Goal: Information Seeking & Learning: Check status

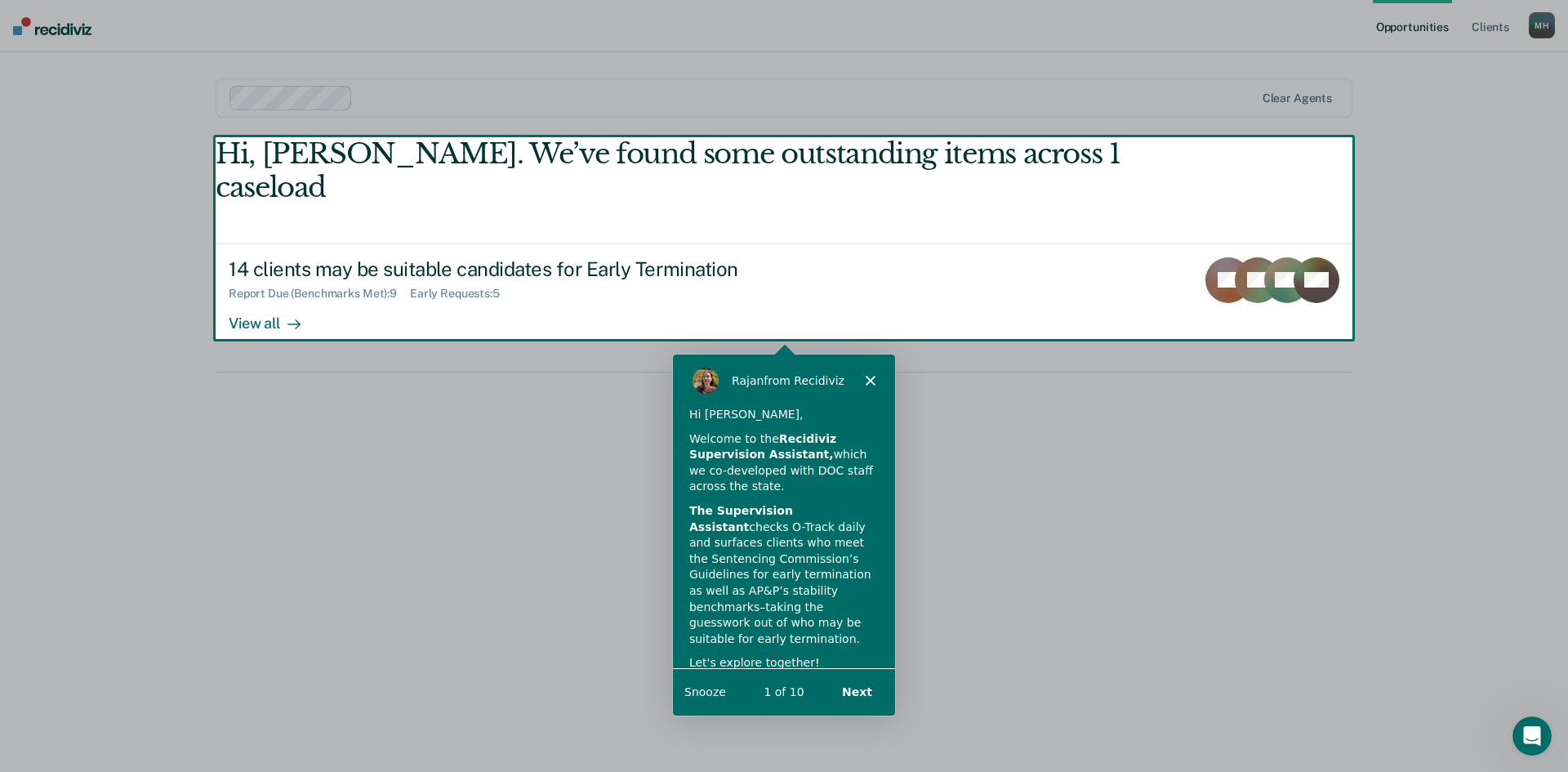
click at [268, 294] on div "Product tour overlay" at bounding box center [784, 386] width 1568 height 772
click at [873, 376] on polygon "Close" at bounding box center [869, 378] width 10 height 10
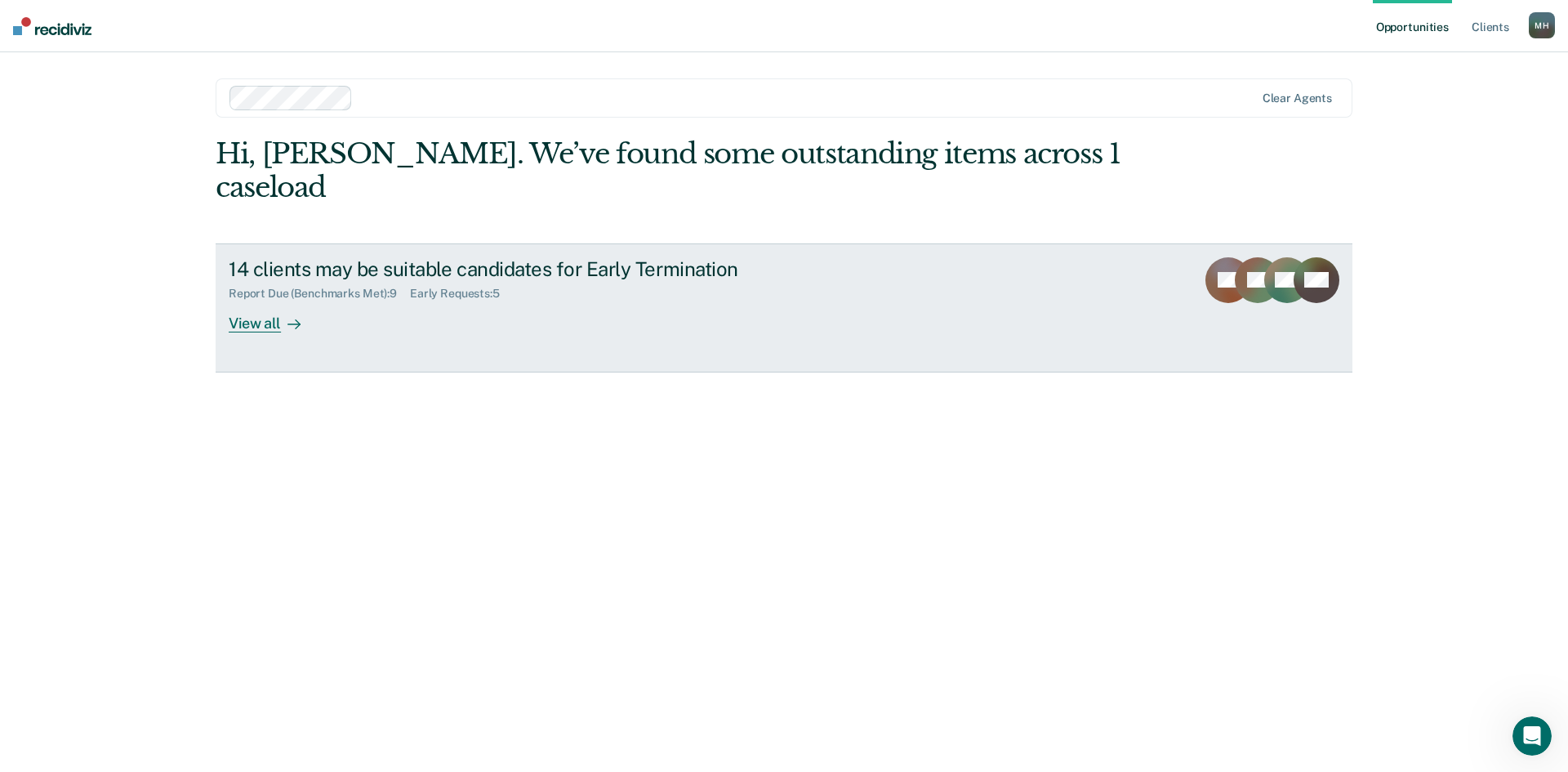
click at [254, 301] on div "View all" at bounding box center [274, 317] width 91 height 32
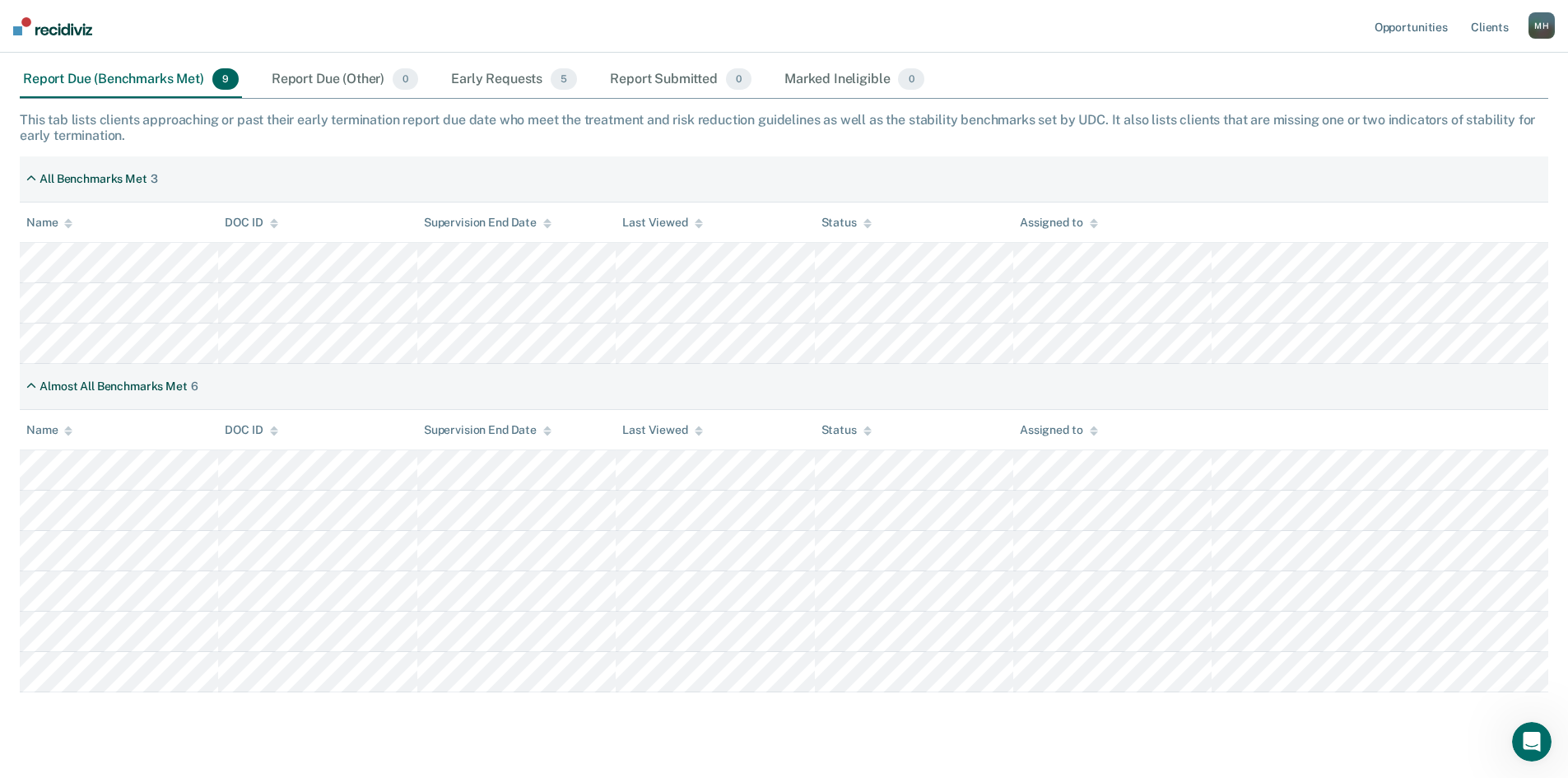
scroll to position [247, 0]
